Goal: Check status

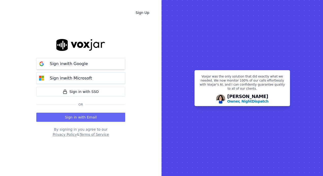
click at [79, 62] on p "Sign in with Google" at bounding box center [69, 64] width 38 height 6
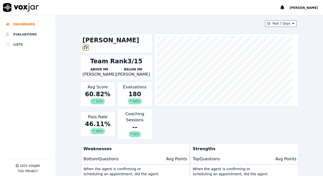
click at [60, 118] on div "Past 7 Days [PERSON_NAME] Team Rank 3/15 Above Me [PERSON_NAME] Below Me [PERSO…" at bounding box center [189, 95] width 267 height 161
click at [63, 80] on div "Past 7 Days [PERSON_NAME] Team Rank 3/15 Above Me [PERSON_NAME] Below Me [PERSO…" at bounding box center [189, 95] width 267 height 161
